Goal: Task Accomplishment & Management: Manage account settings

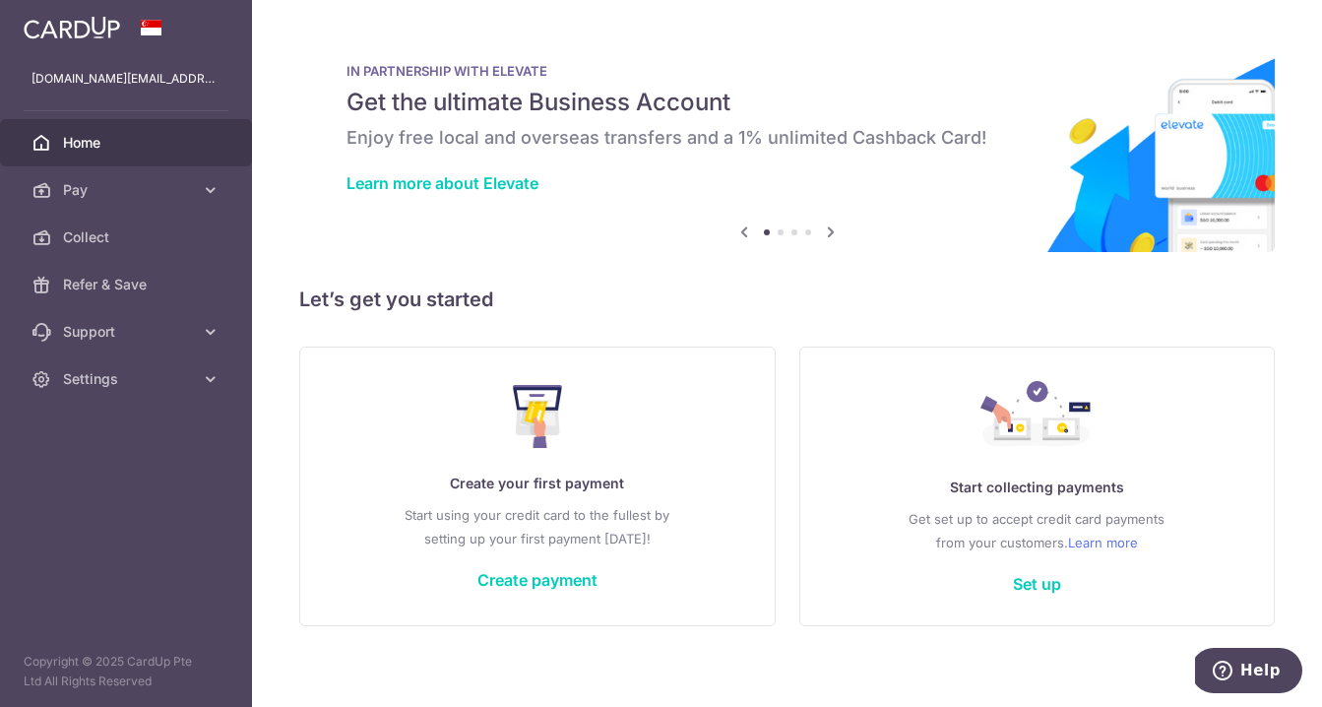
scroll to position [12, 0]
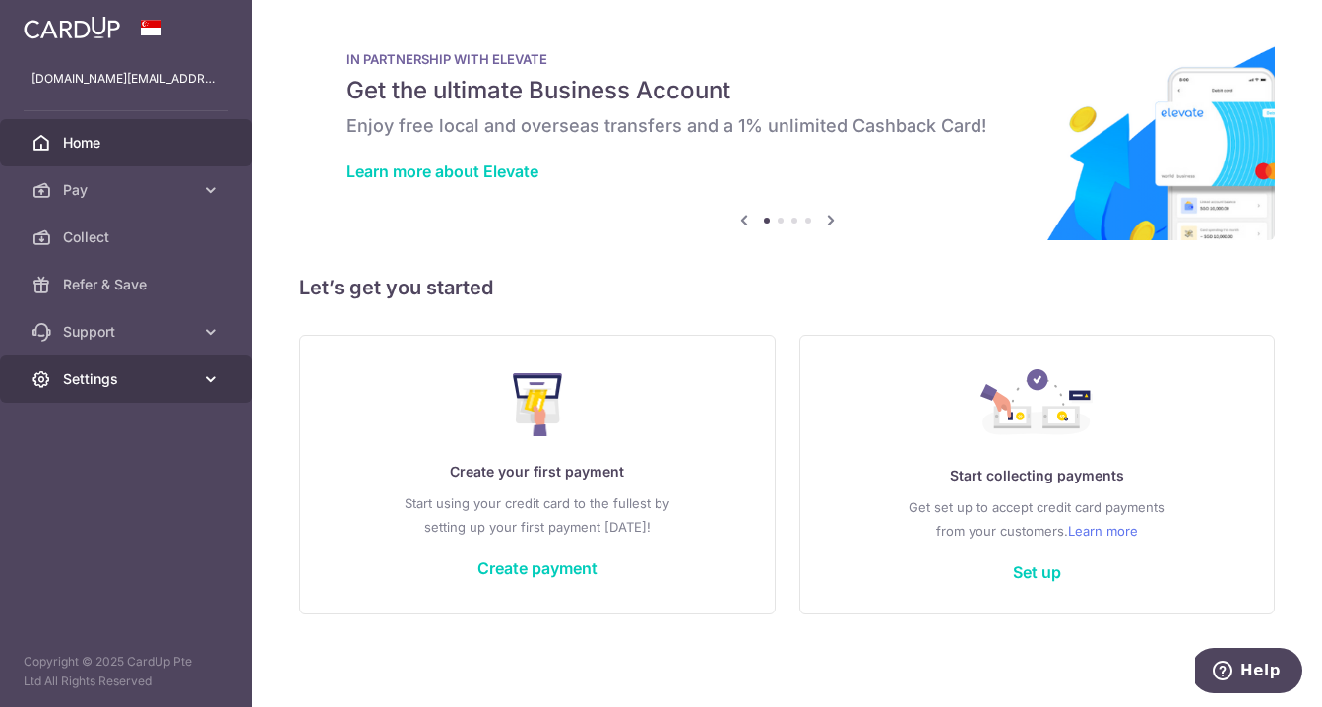
click at [194, 373] on link "Settings" at bounding box center [126, 378] width 252 height 47
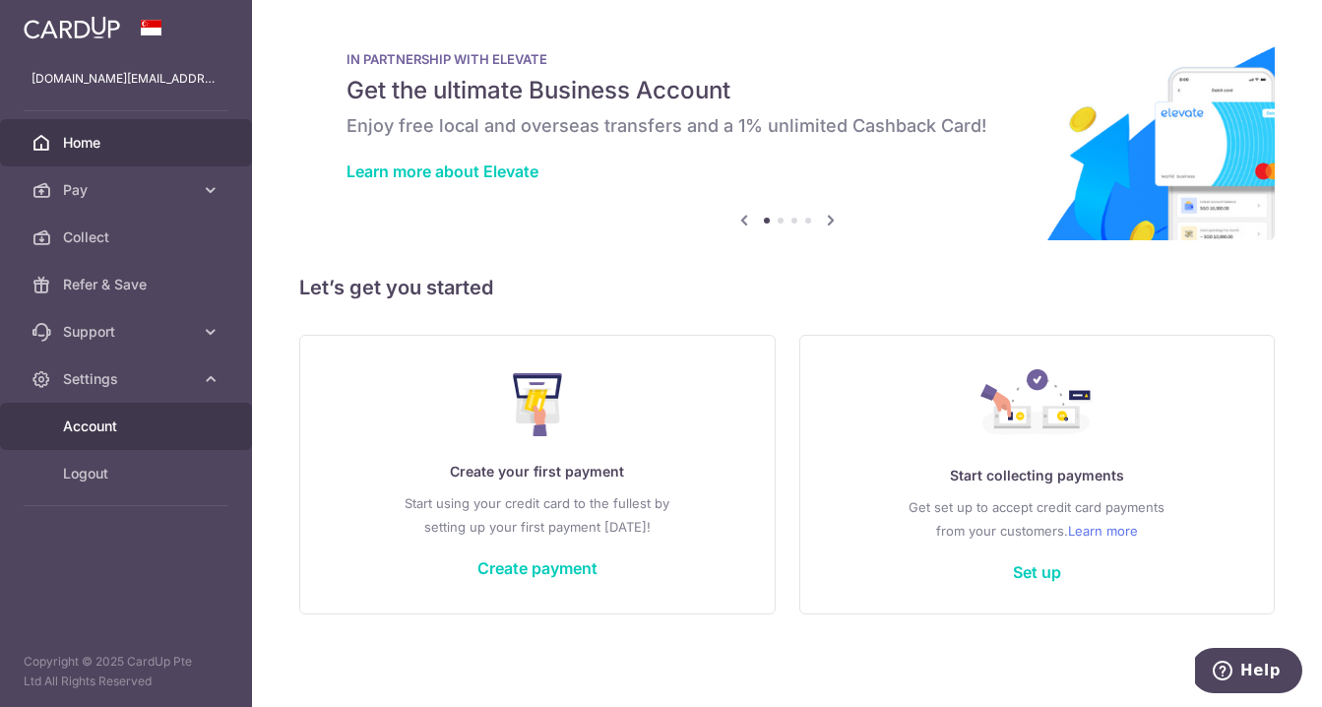
click at [154, 427] on span "Account" at bounding box center [128, 426] width 130 height 20
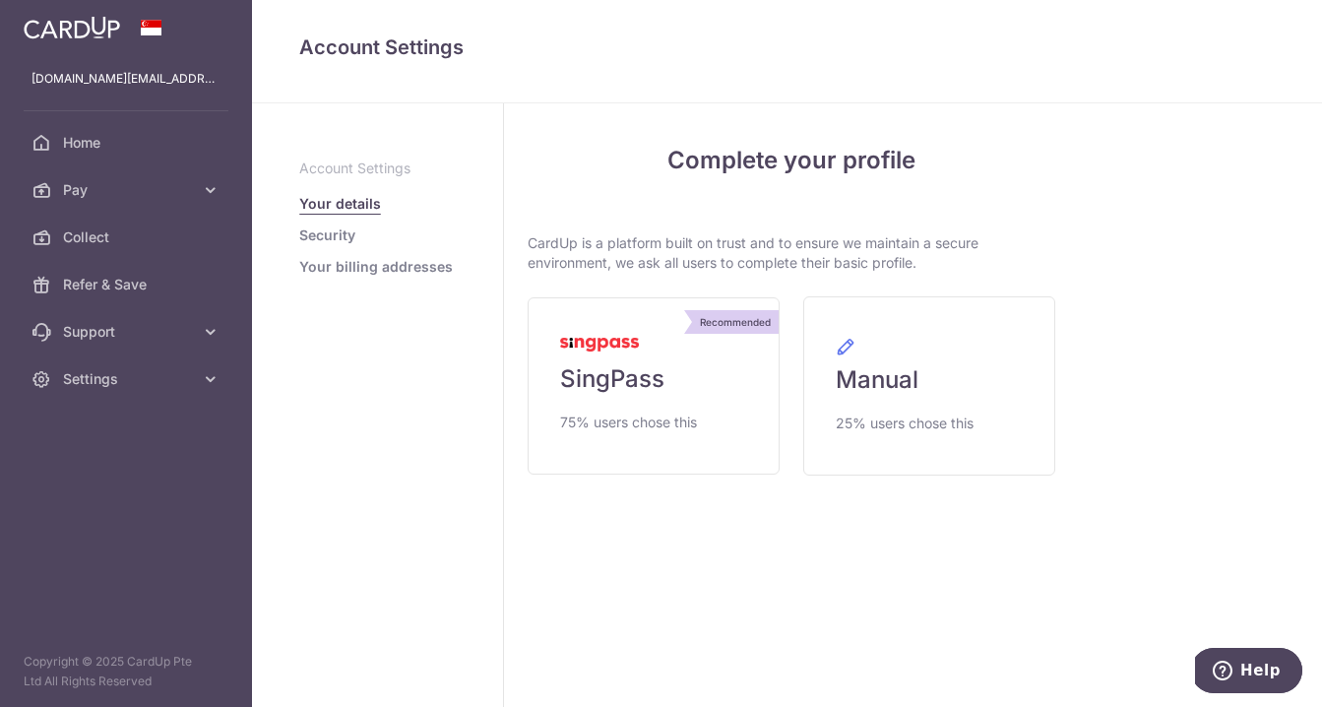
click at [328, 235] on link "Security" at bounding box center [327, 235] width 56 height 20
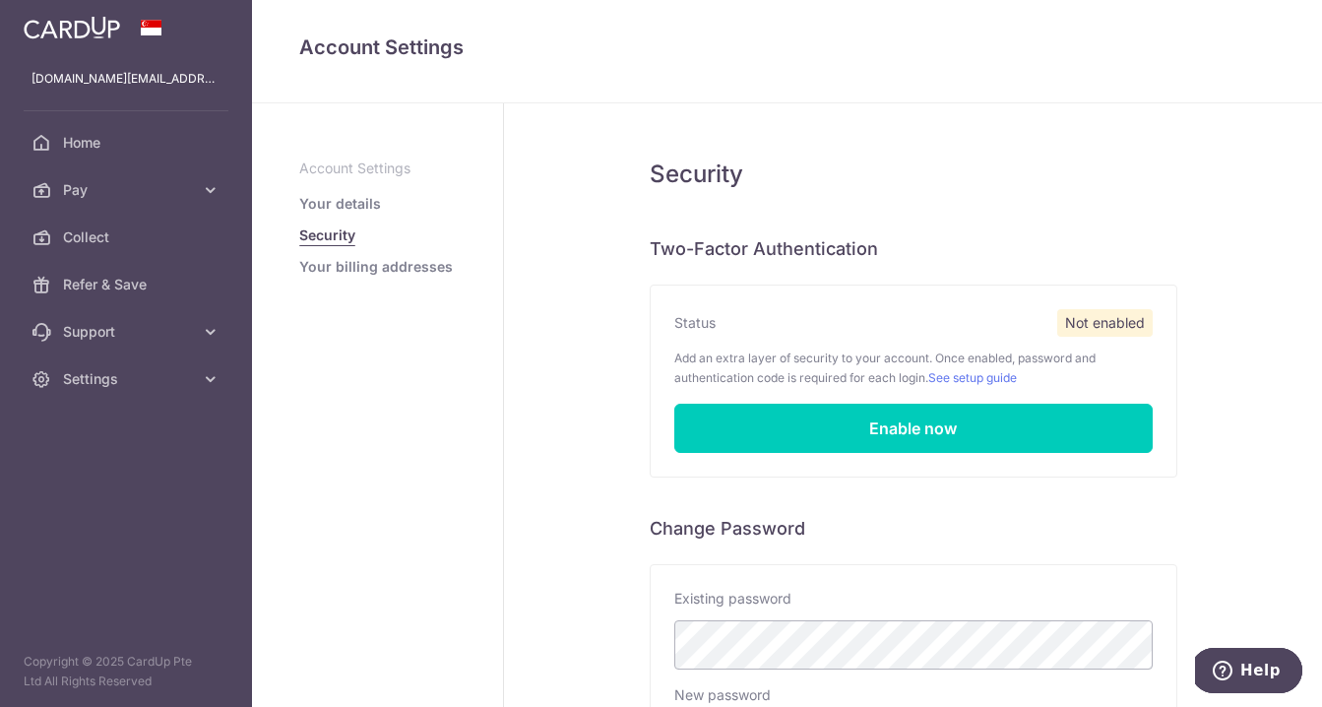
click at [343, 210] on link "Your details" at bounding box center [340, 204] width 82 height 20
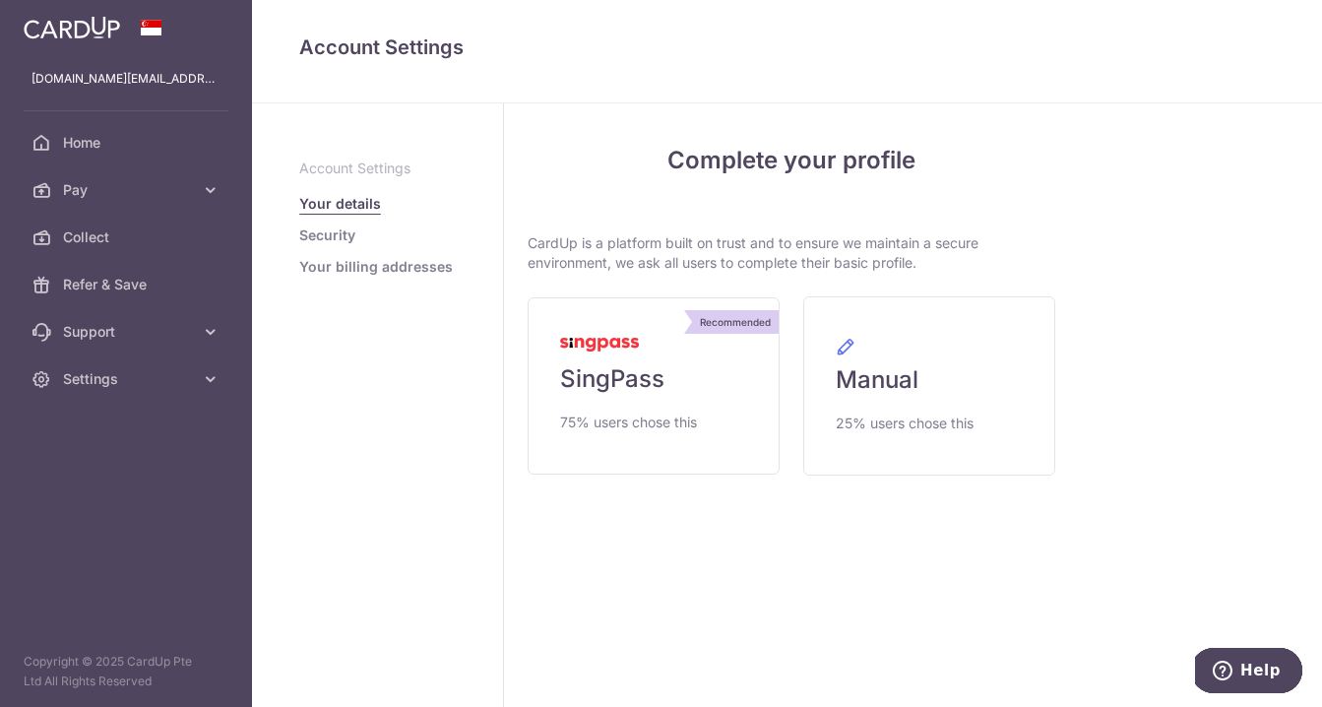
click at [329, 228] on link "Security" at bounding box center [327, 235] width 56 height 20
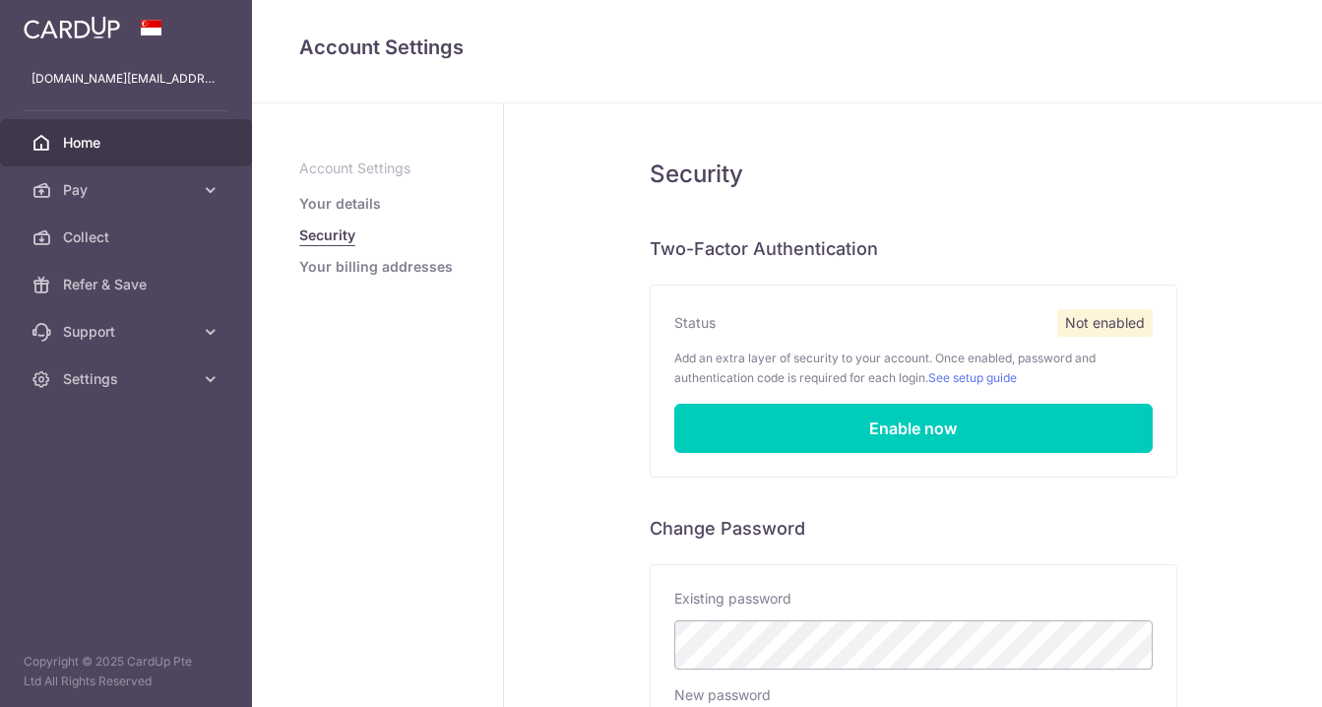
click at [95, 137] on span "Home" at bounding box center [128, 143] width 130 height 20
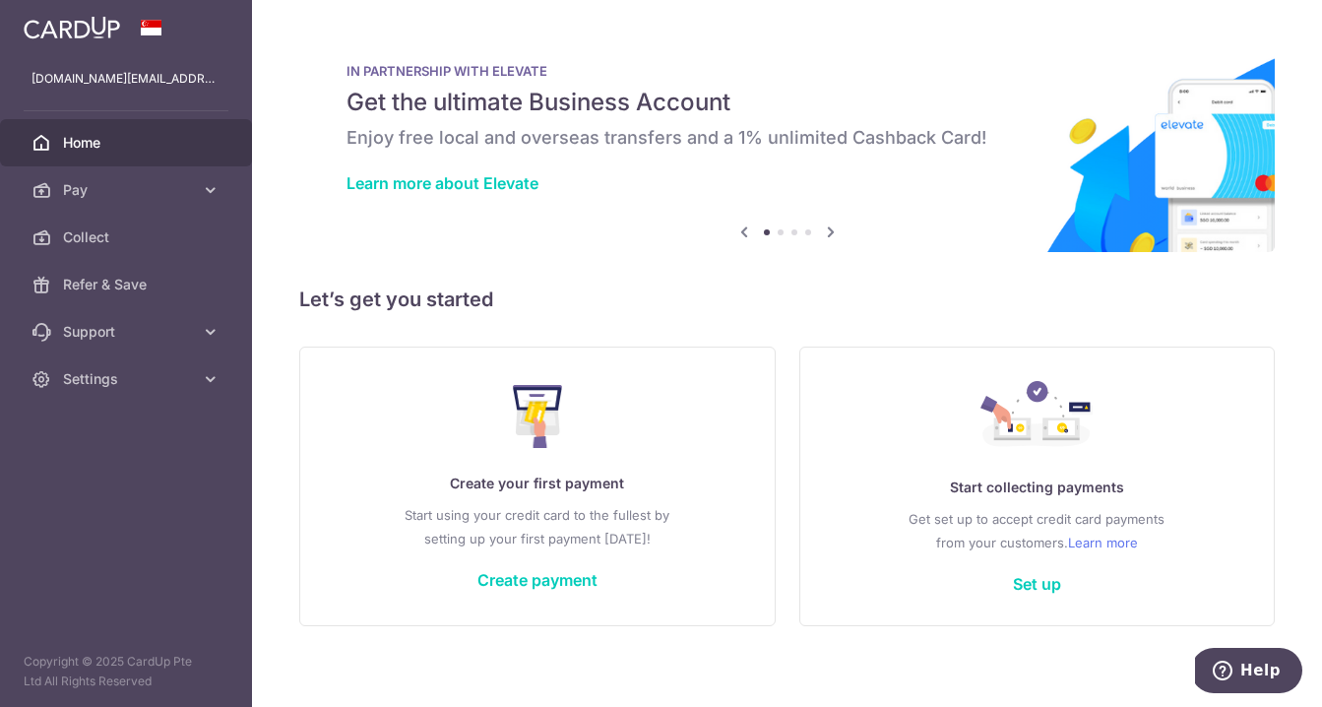
click at [824, 228] on icon at bounding box center [831, 231] width 24 height 25
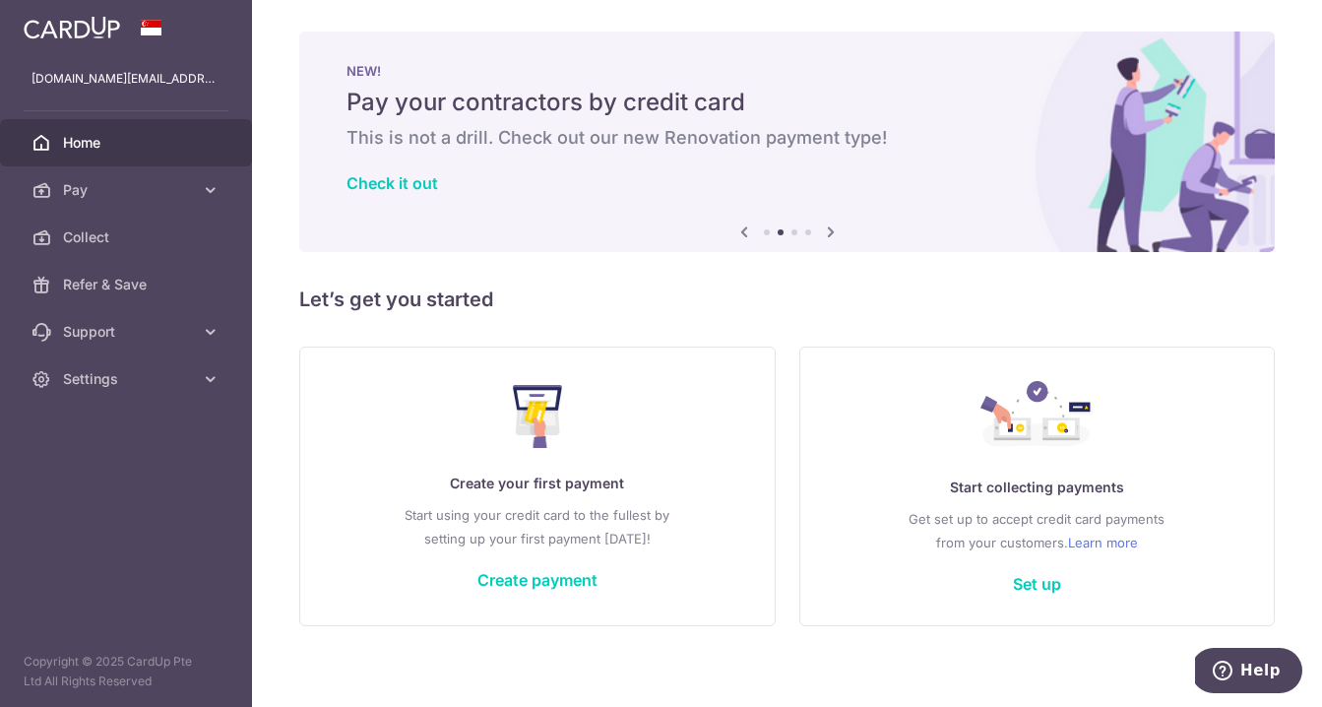
click at [825, 229] on icon at bounding box center [831, 231] width 24 height 25
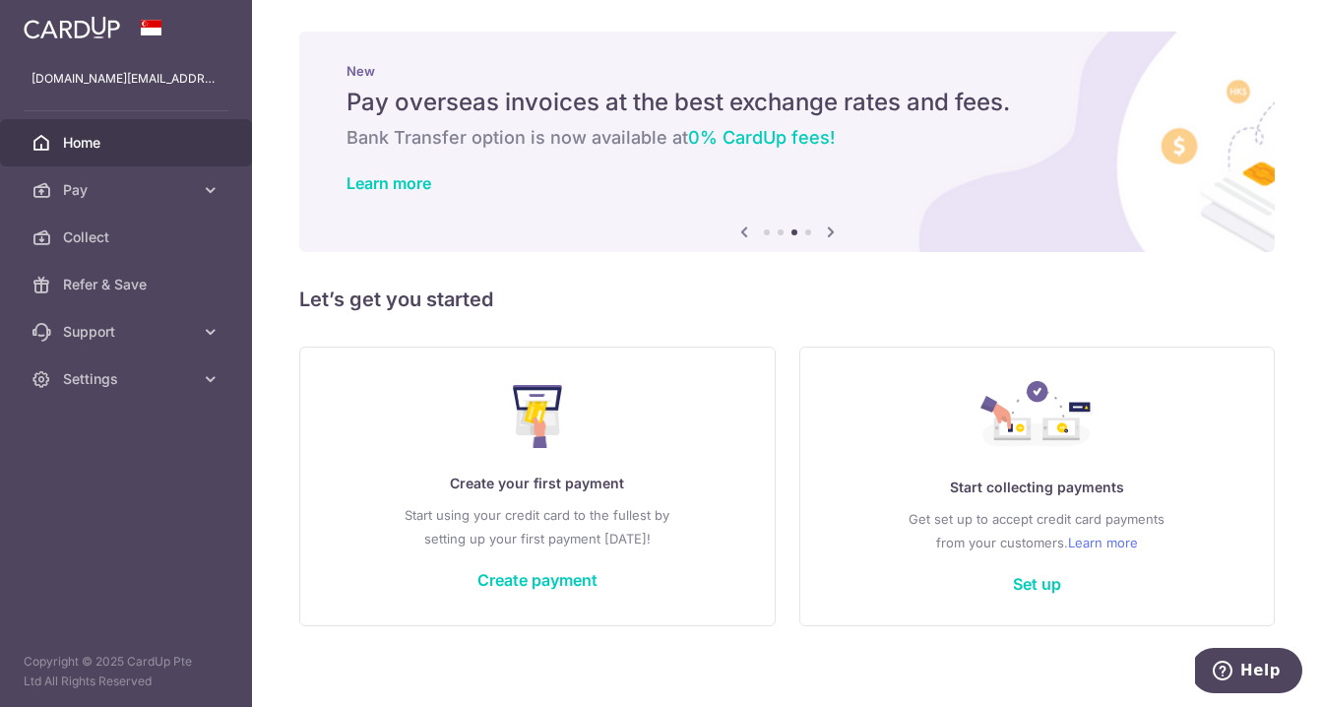
click at [825, 227] on icon at bounding box center [831, 231] width 24 height 25
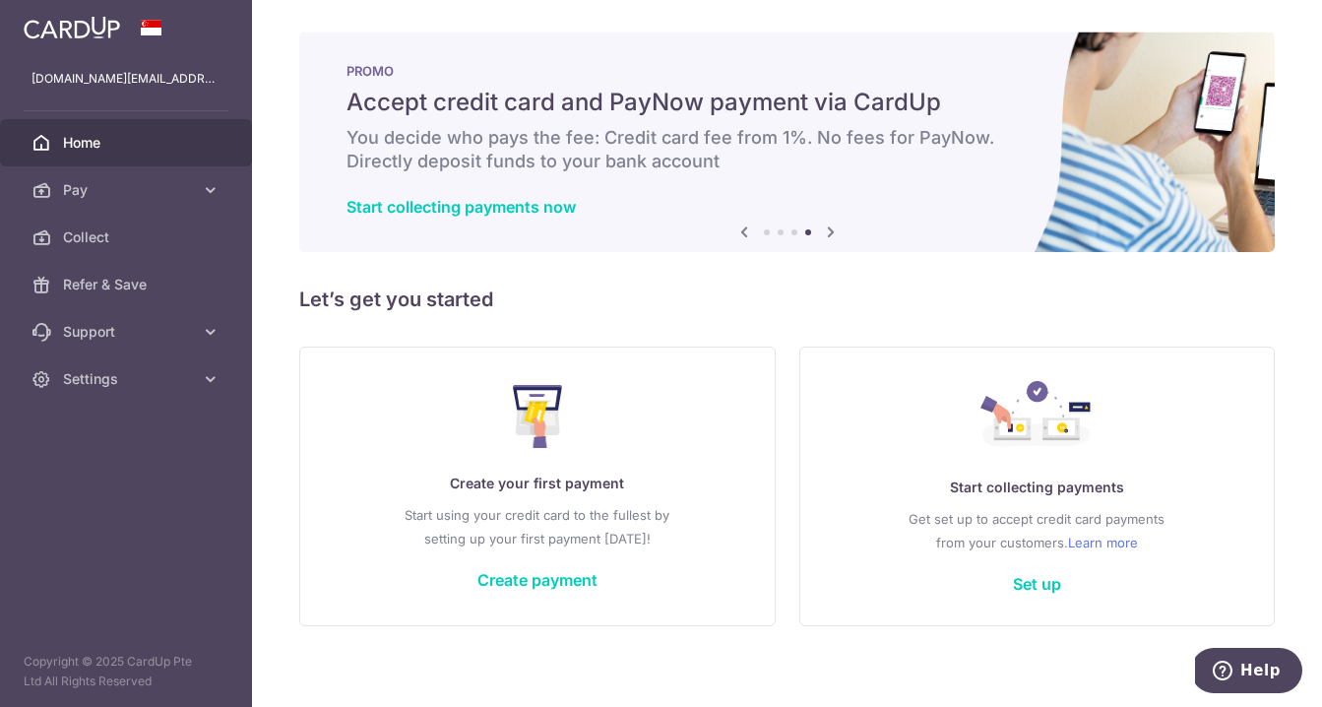
scroll to position [12, 0]
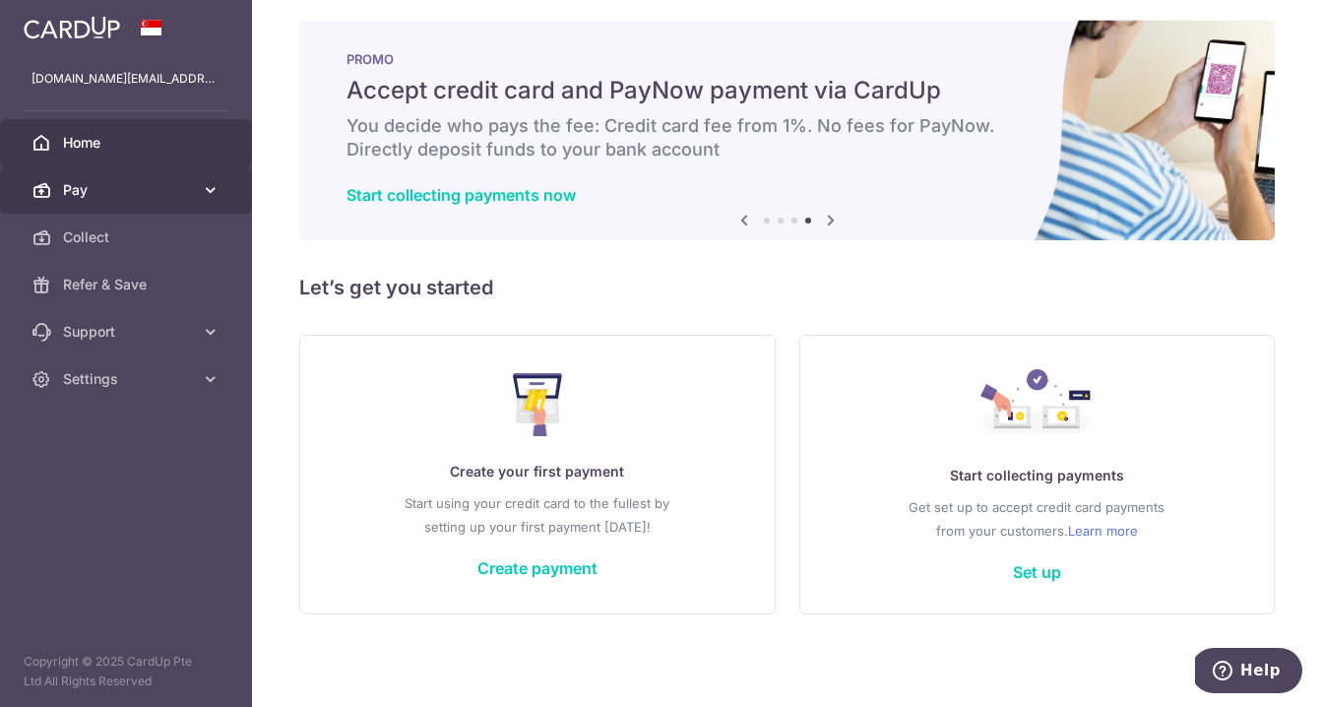
click at [123, 194] on span "Pay" at bounding box center [128, 190] width 130 height 20
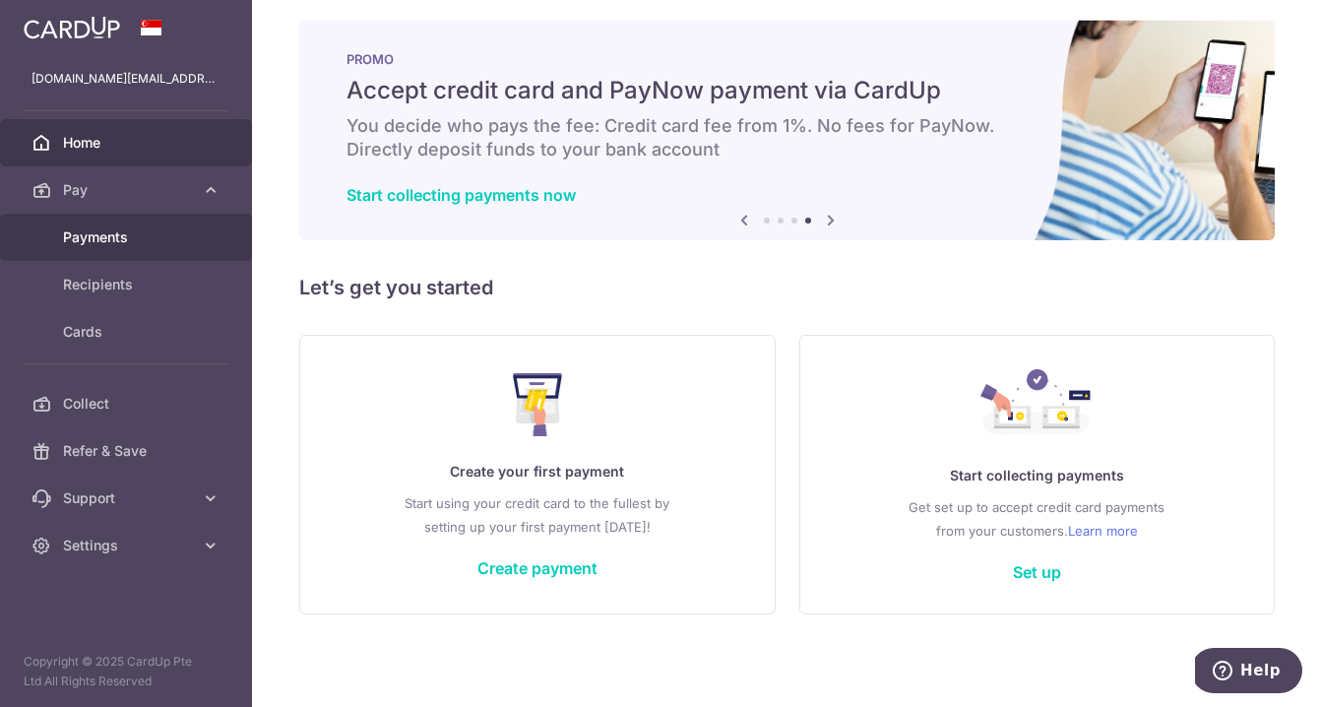
click at [108, 236] on span "Payments" at bounding box center [128, 237] width 130 height 20
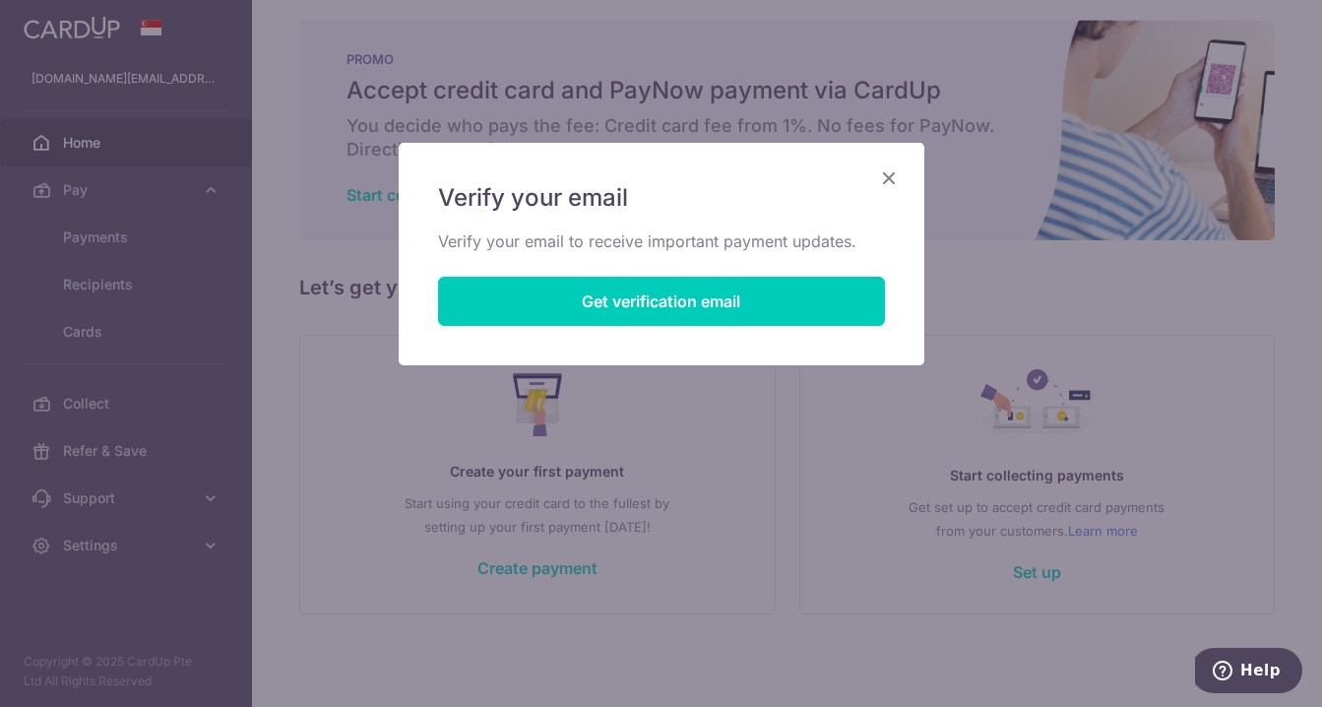
click at [892, 178] on icon "Close" at bounding box center [889, 177] width 24 height 25
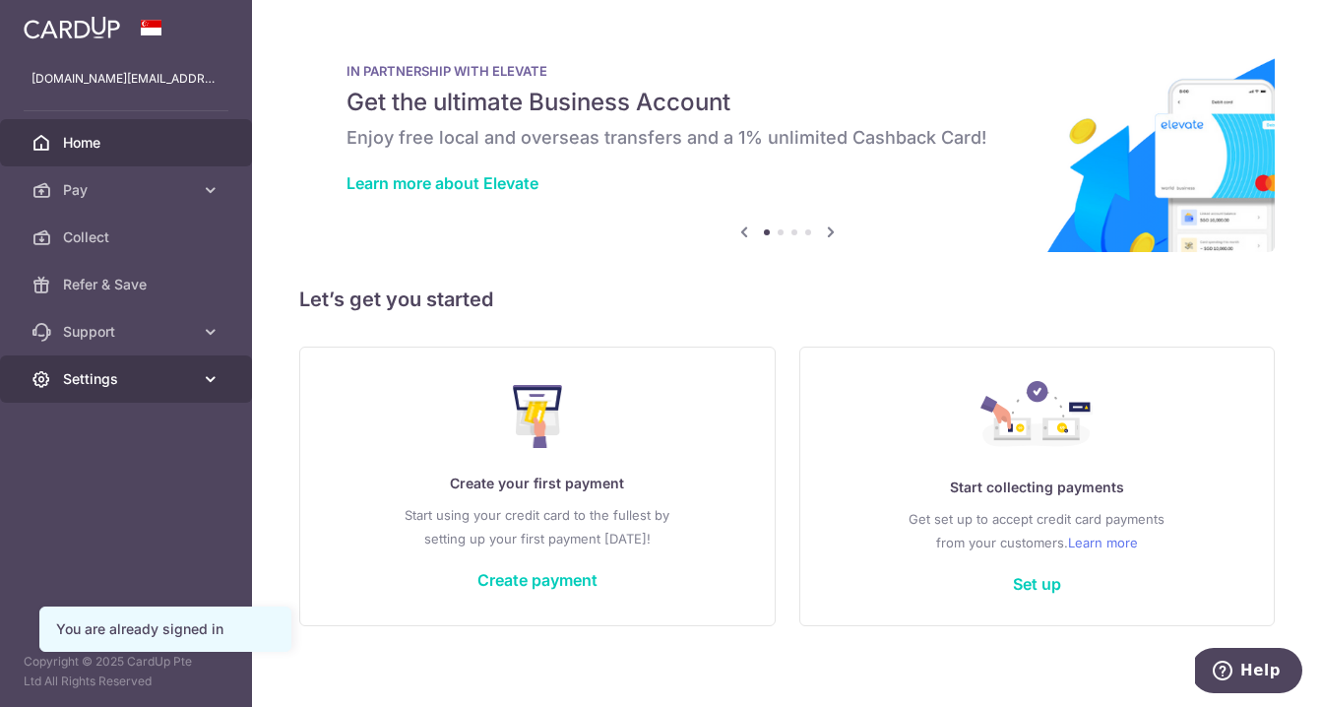
click at [204, 380] on icon at bounding box center [211, 379] width 20 height 20
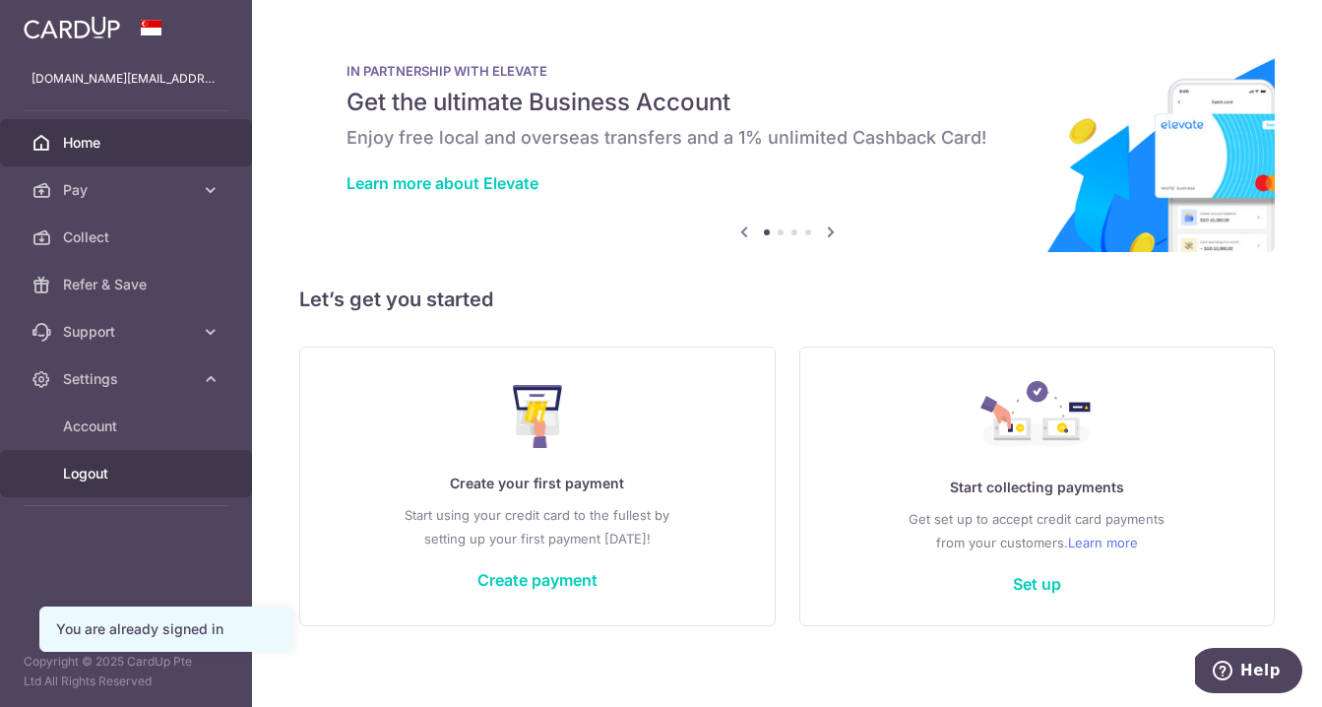
click at [74, 494] on link "Logout" at bounding box center [126, 473] width 252 height 47
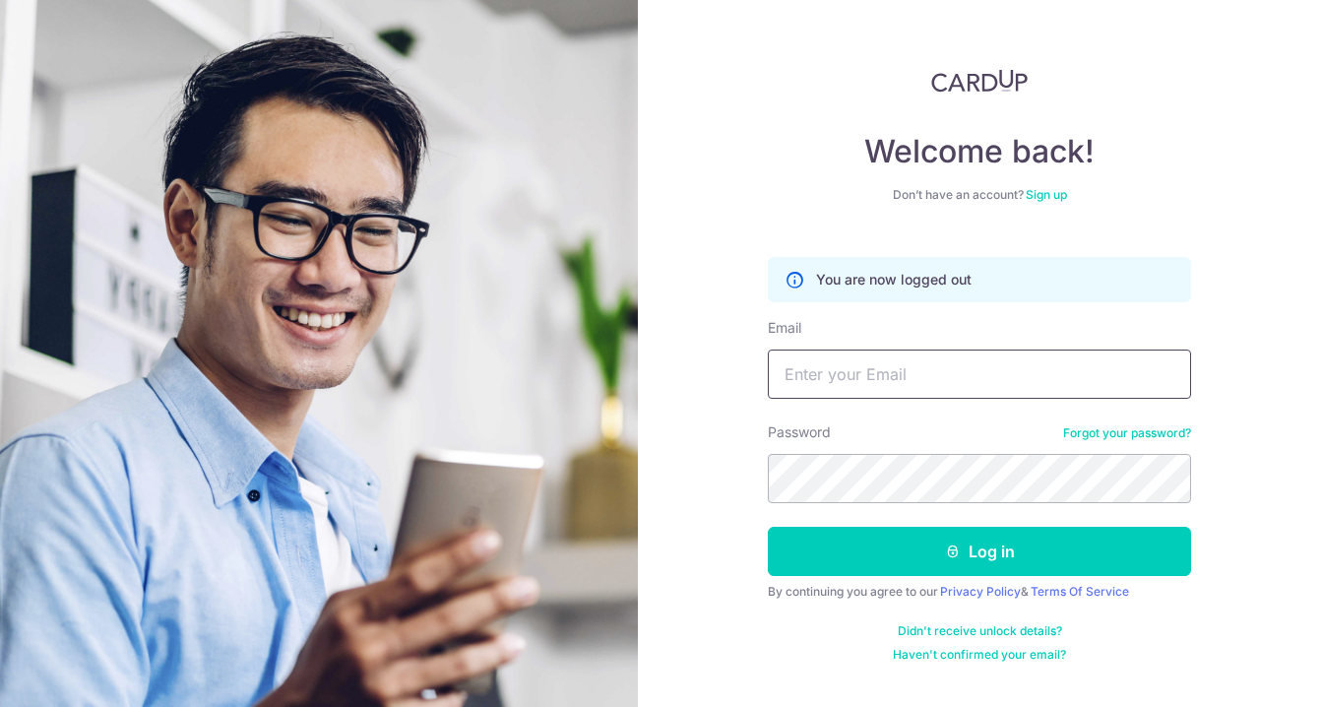
click at [981, 371] on input "Email" at bounding box center [979, 373] width 423 height 49
type input "[EMAIL_ADDRESS][DOMAIN_NAME]"
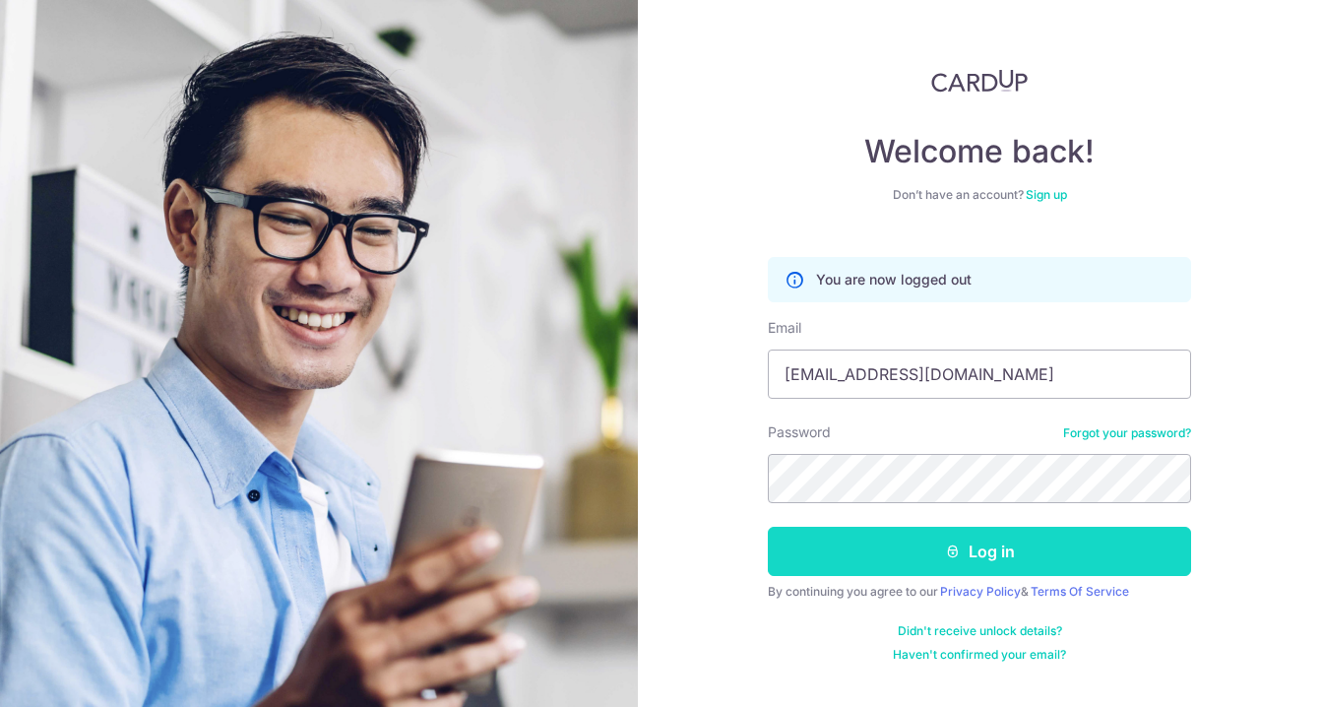
click at [958, 546] on icon "submit" at bounding box center [953, 551] width 16 height 16
